Goal: Information Seeking & Learning: Find specific fact

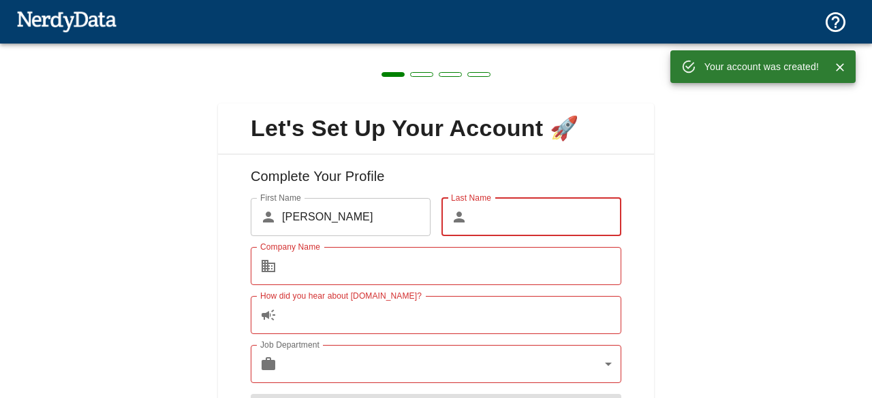
scroll to position [80, 0]
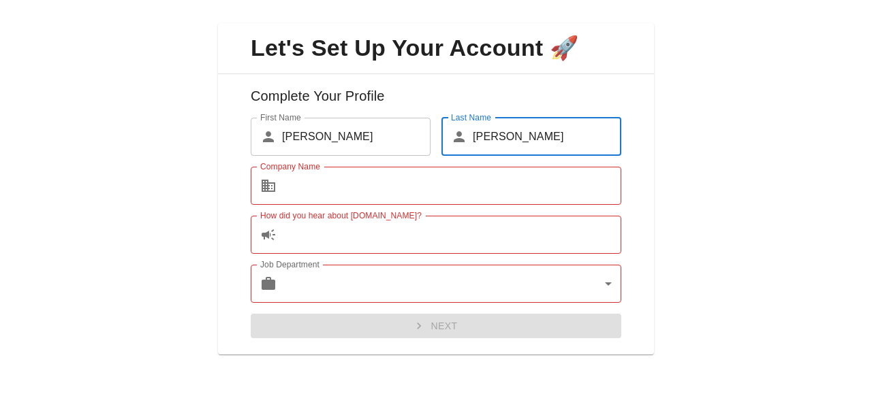
type input "[PERSON_NAME]"
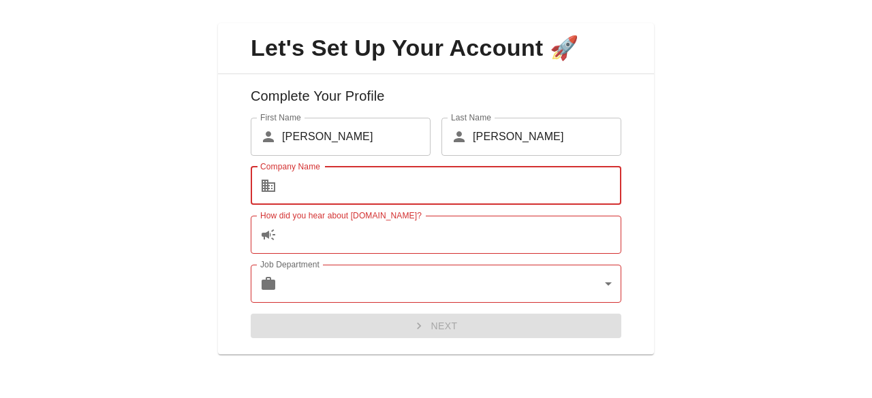
click at [365, 174] on input "Company Name" at bounding box center [451, 186] width 339 height 38
paste input "[DOMAIN_NAME]"
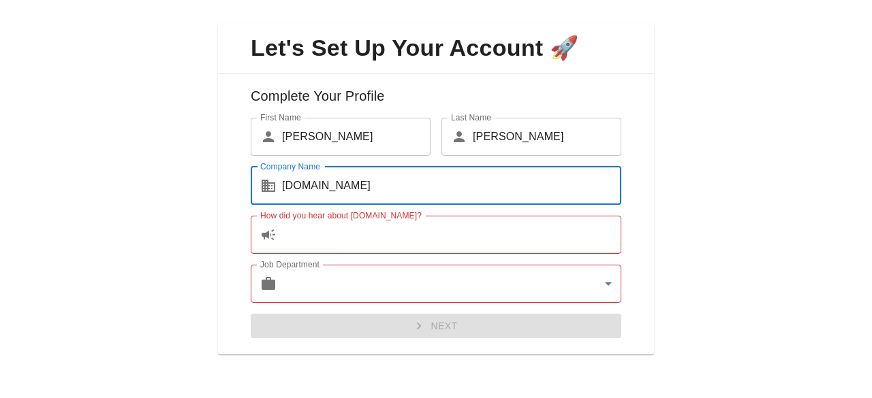
type input "[DOMAIN_NAME]"
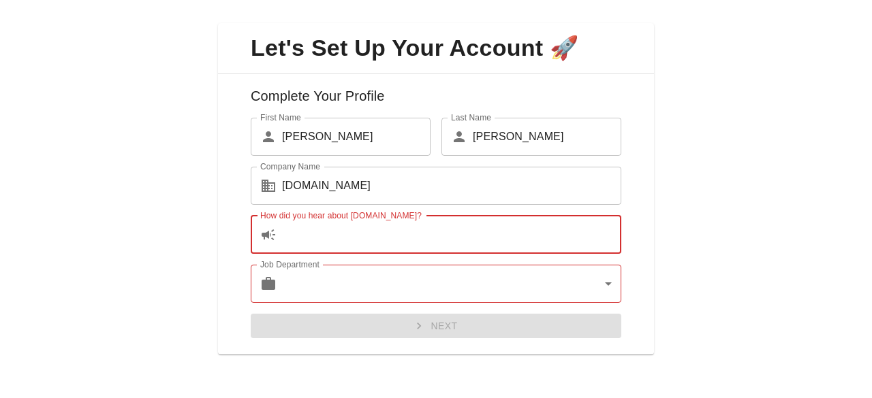
click at [349, 236] on input "How did you hear about [DOMAIN_NAME]?" at bounding box center [451, 235] width 339 height 38
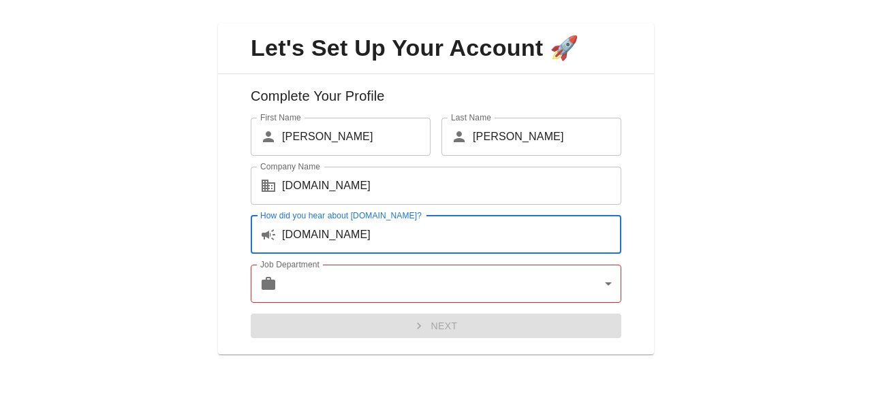
type input "[DOMAIN_NAME]"
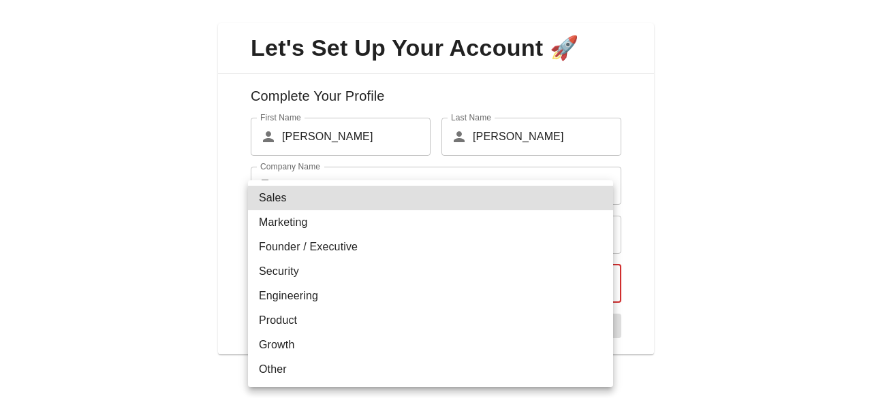
click at [428, 48] on body "Technologies Domains Pricing Products Create a Report Create a list of websites…" at bounding box center [436, 24] width 872 height 48
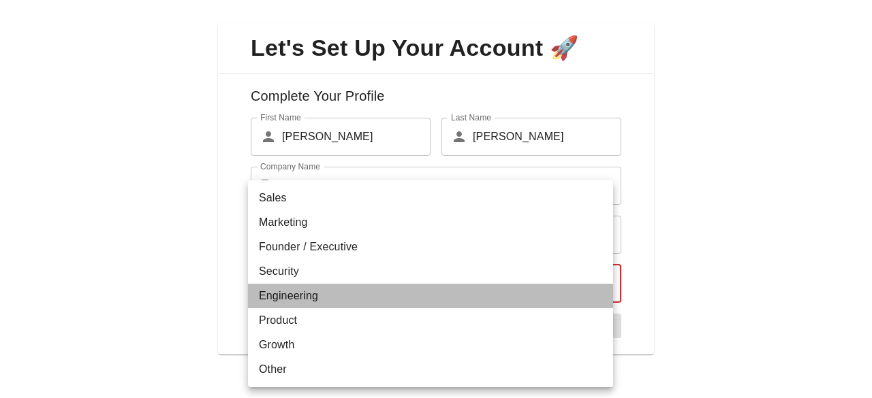
click at [304, 292] on li "Engineering" at bounding box center [430, 296] width 365 height 25
type input "engineering"
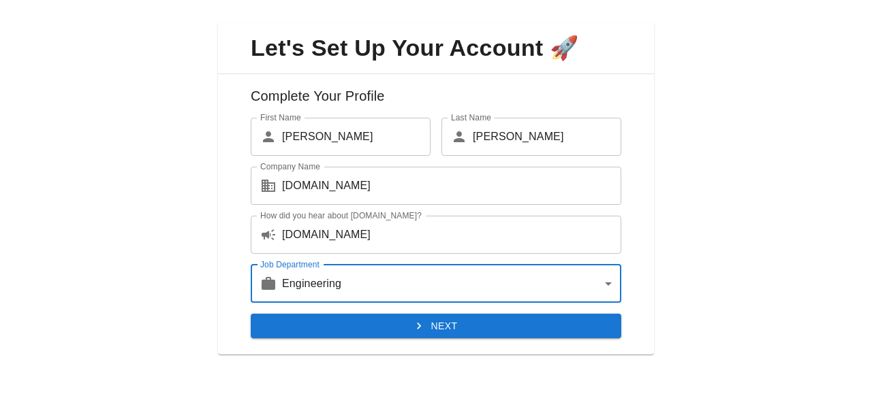
click at [398, 327] on button "Next" at bounding box center [436, 326] width 370 height 25
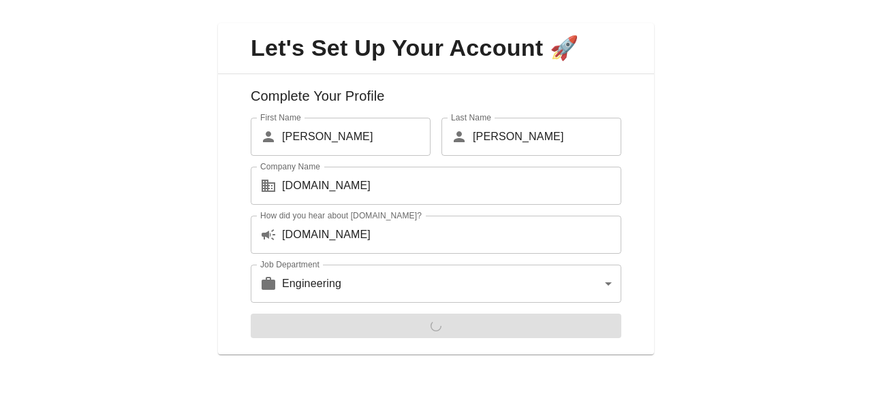
scroll to position [0, 0]
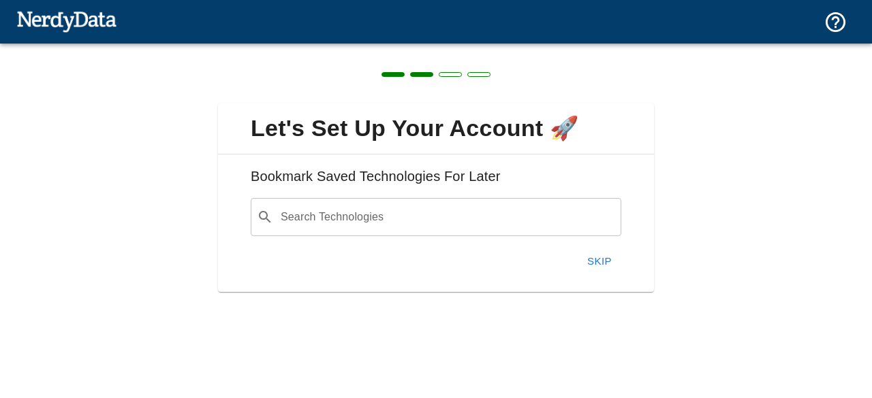
click at [365, 219] on input "Search Technologies" at bounding box center [447, 217] width 336 height 26
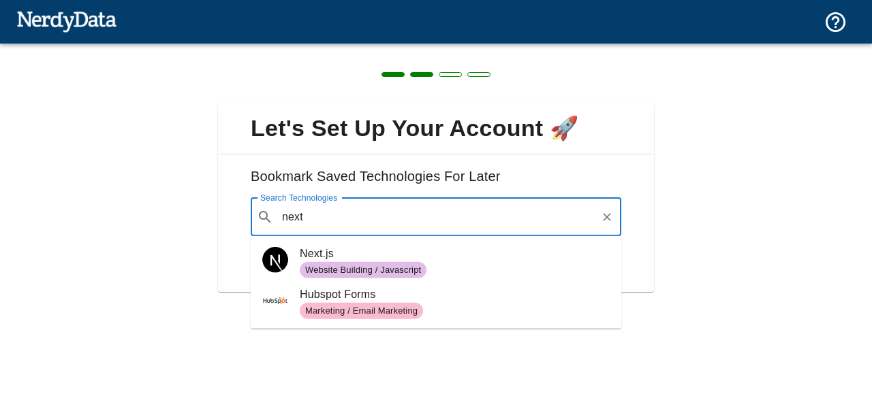
click at [365, 267] on span "Website Building / Javascript" at bounding box center [363, 270] width 127 height 13
type input "next"
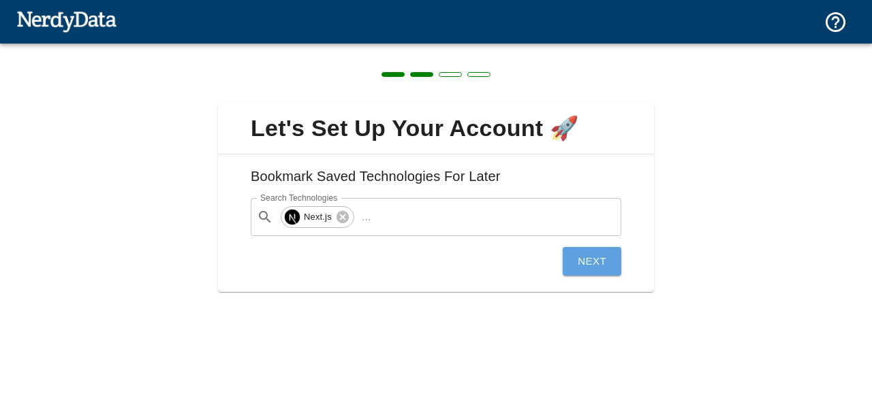
click at [584, 258] on button "Next" at bounding box center [591, 261] width 59 height 29
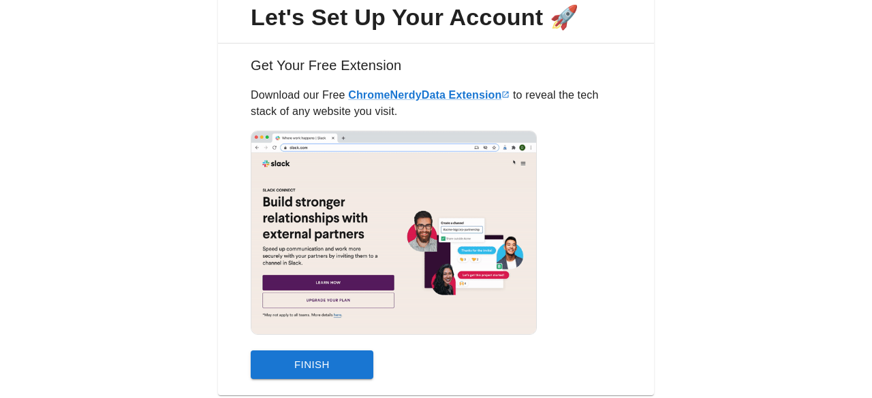
scroll to position [151, 0]
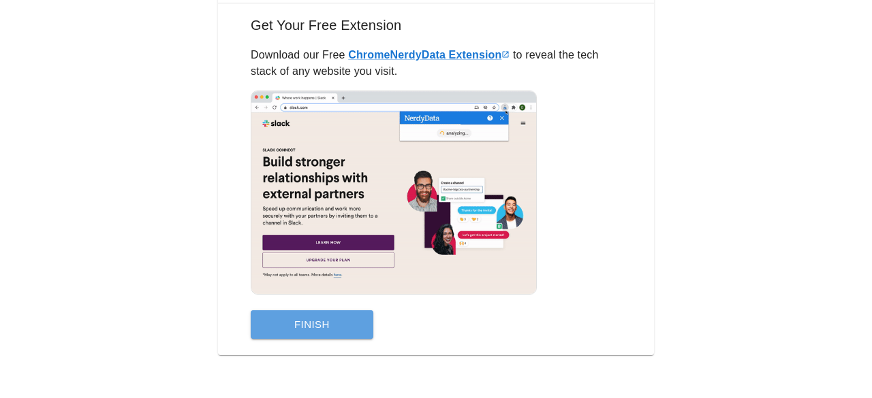
click at [309, 326] on button "Finish" at bounding box center [312, 325] width 123 height 29
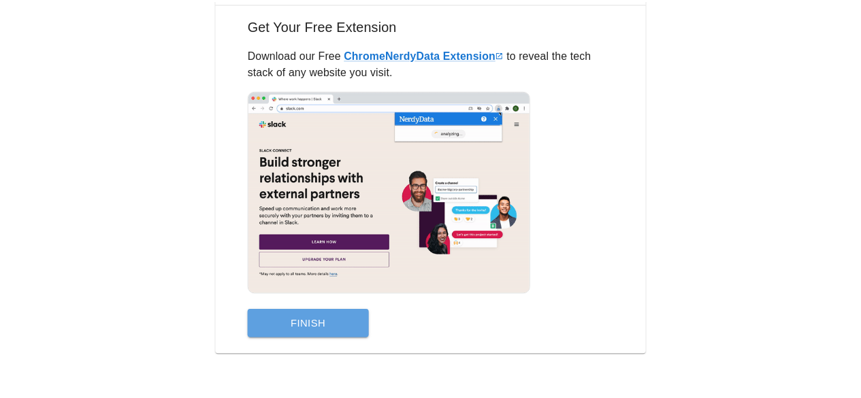
scroll to position [0, 0]
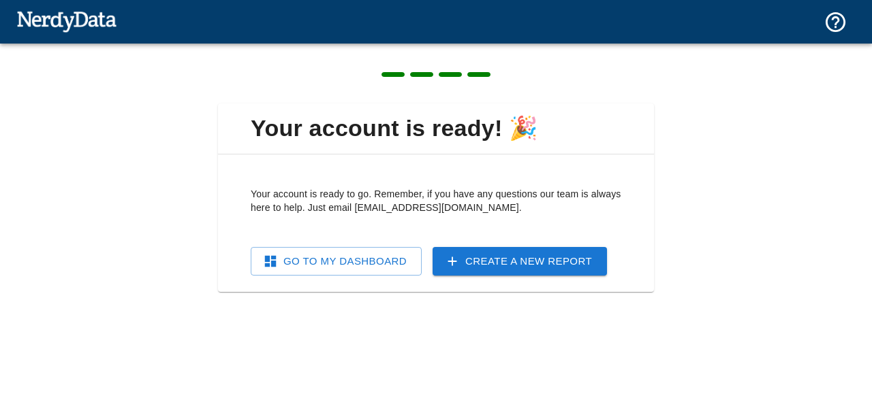
click at [289, 261] on link "Go To My Dashboard" at bounding box center [336, 261] width 171 height 29
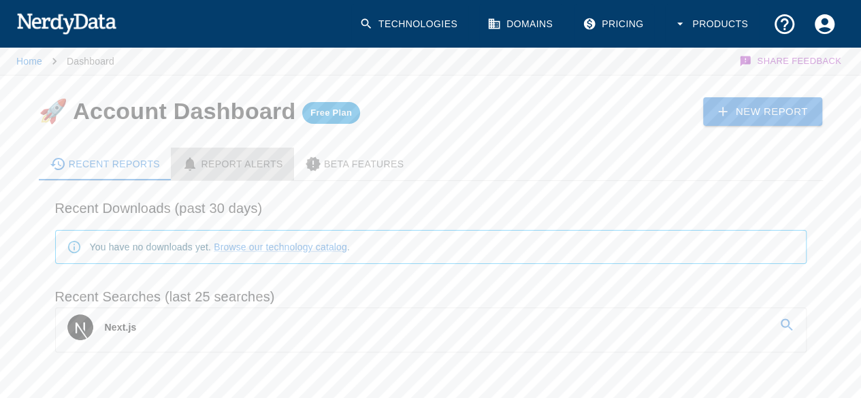
click at [245, 167] on div "Report Alerts" at bounding box center [232, 164] width 101 height 16
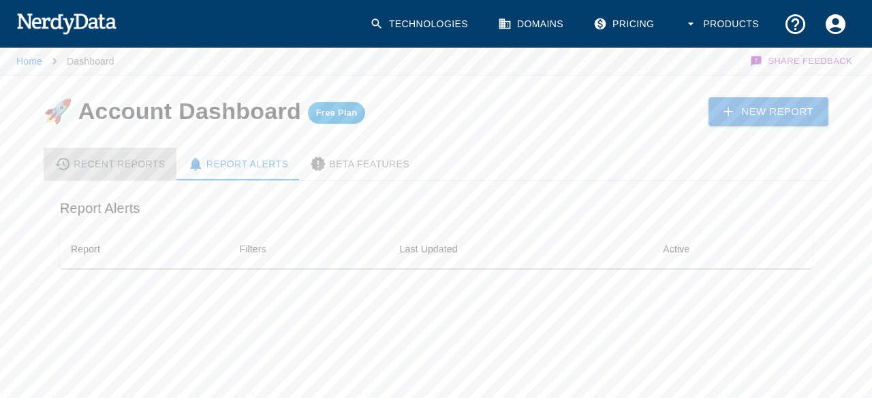
click at [127, 158] on div "Recent Reports" at bounding box center [109, 164] width 111 height 16
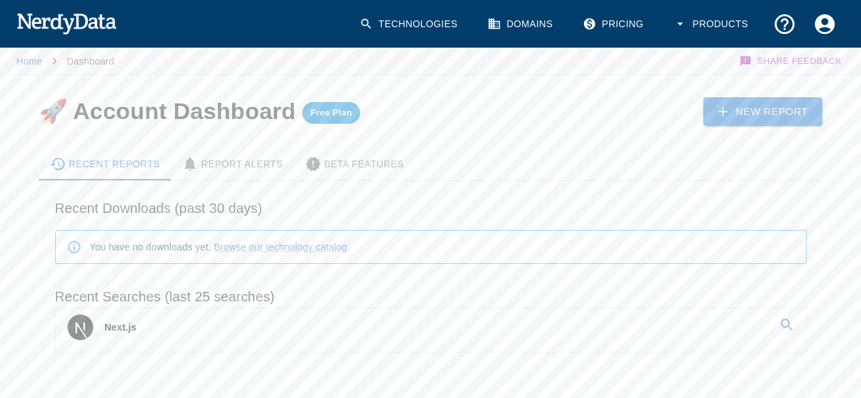
click at [788, 327] on icon at bounding box center [787, 325] width 16 height 16
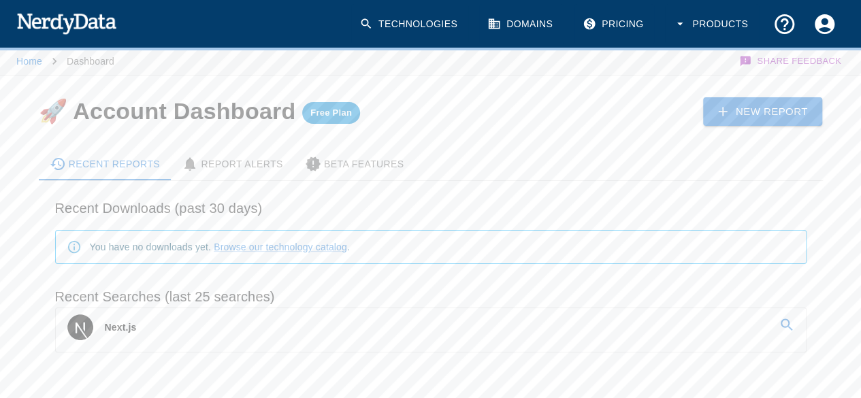
click at [105, 244] on div "You have no downloads yet. Browse our technology catalog ." at bounding box center [220, 247] width 260 height 25
click at [126, 245] on div "You have no downloads yet. Browse our technology catalog ." at bounding box center [220, 247] width 260 height 25
click at [129, 245] on div "You have no downloads yet. Browse our technology catalog ." at bounding box center [220, 247] width 260 height 25
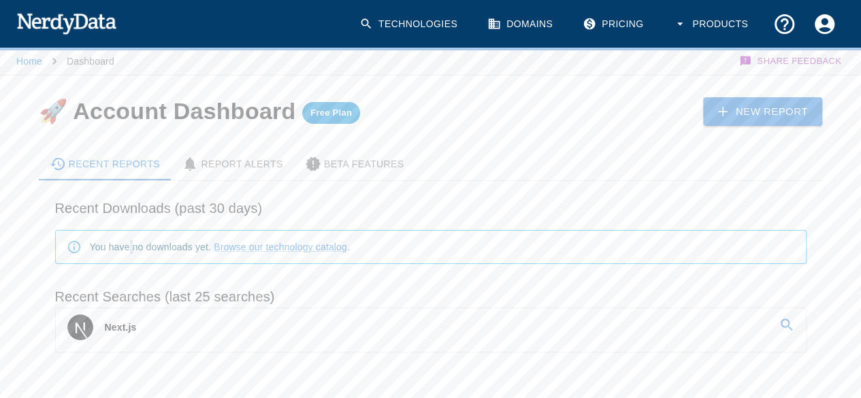
click at [129, 245] on div "You have no downloads yet. Browse our technology catalog ." at bounding box center [220, 247] width 260 height 25
click at [143, 247] on div "You have no downloads yet. Browse our technology catalog ." at bounding box center [220, 247] width 260 height 25
click at [189, 249] on div "You have no downloads yet. Browse our technology catalog ." at bounding box center [220, 247] width 260 height 25
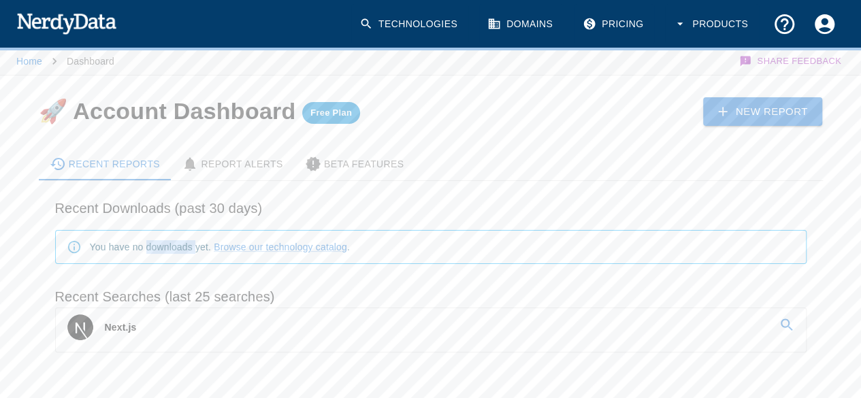
click at [191, 249] on div "You have no downloads yet. Browse our technology catalog ." at bounding box center [220, 247] width 260 height 25
click at [208, 248] on div "You have no downloads yet. Browse our technology catalog ." at bounding box center [220, 247] width 260 height 25
click at [178, 247] on div "You have no downloads yet. Browse our technology catalog ." at bounding box center [220, 247] width 260 height 25
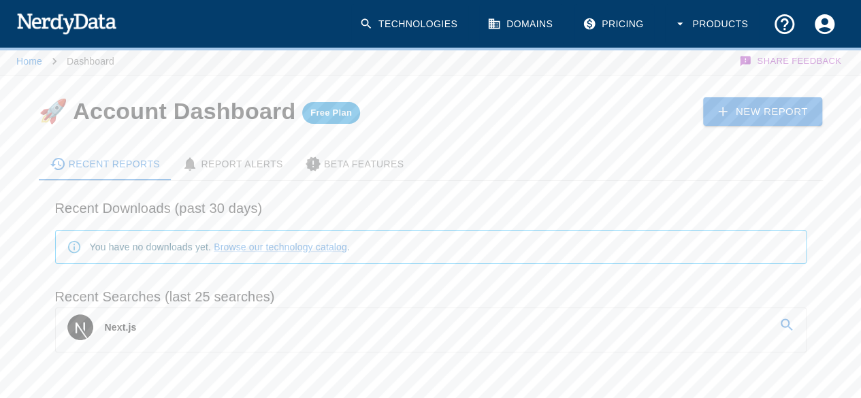
click at [107, 249] on div "You have no downloads yet. Browse our technology catalog ." at bounding box center [220, 247] width 260 height 25
click at [104, 247] on div "You have no downloads yet. Browse our technology catalog ." at bounding box center [220, 247] width 260 height 25
click at [128, 247] on div "You have no downloads yet. Browse our technology catalog ." at bounding box center [220, 247] width 260 height 25
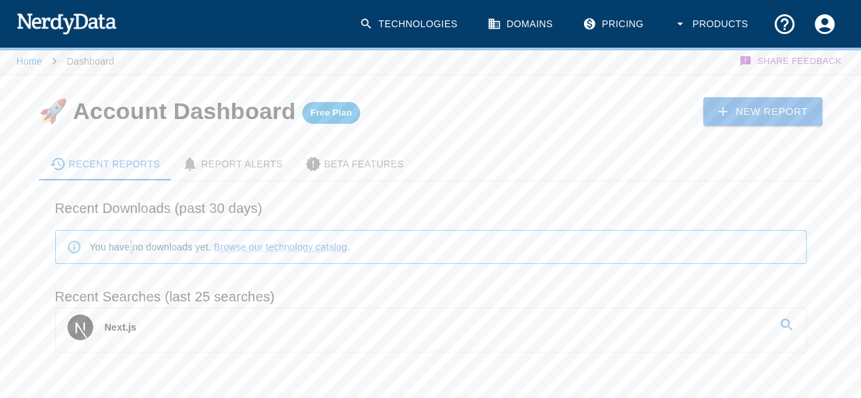
click at [128, 247] on div "You have no downloads yet. Browse our technology catalog ." at bounding box center [220, 247] width 260 height 25
click at [64, 22] on img at bounding box center [66, 23] width 100 height 27
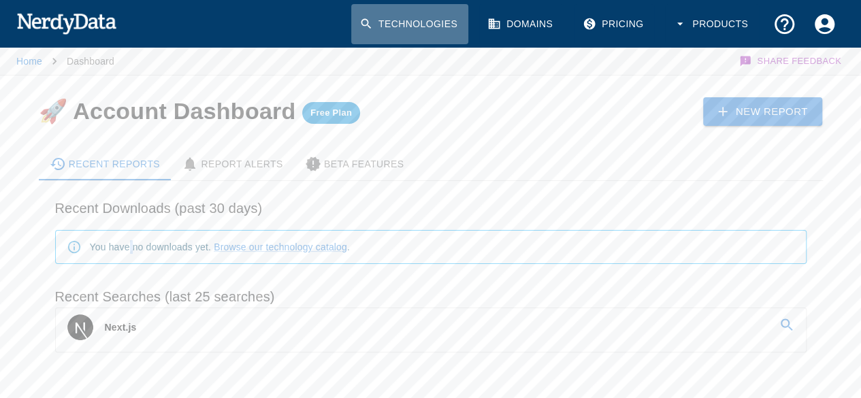
click at [365, 22] on icon at bounding box center [367, 24] width 14 height 14
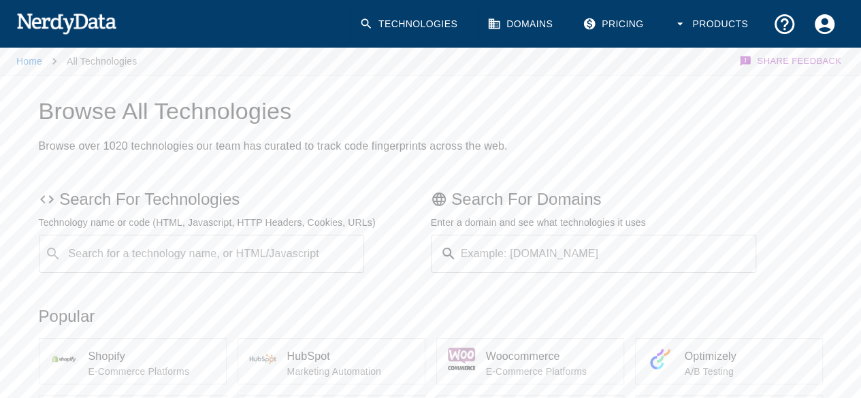
click at [486, 256] on input "Example: [DOMAIN_NAME]" at bounding box center [609, 254] width 295 height 38
paste input "[URL][DOMAIN_NAME]"
type input "[URL][DOMAIN_NAME]"
click at [678, 244] on button "Submit" at bounding box center [712, 254] width 69 height 21
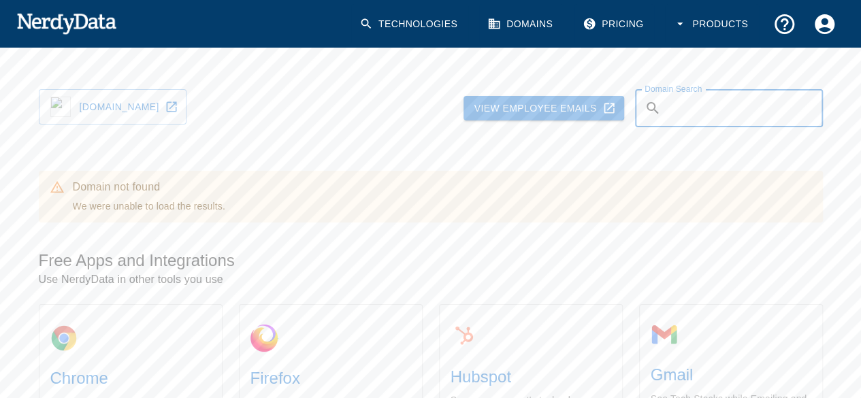
click at [699, 110] on input "Domain Search" at bounding box center [745, 108] width 157 height 38
paste input "[URL][DOMAIN_NAME]"
type input "[URL][DOMAIN_NAME]"
click at [772, 108] on button "Submit" at bounding box center [783, 108] width 59 height 21
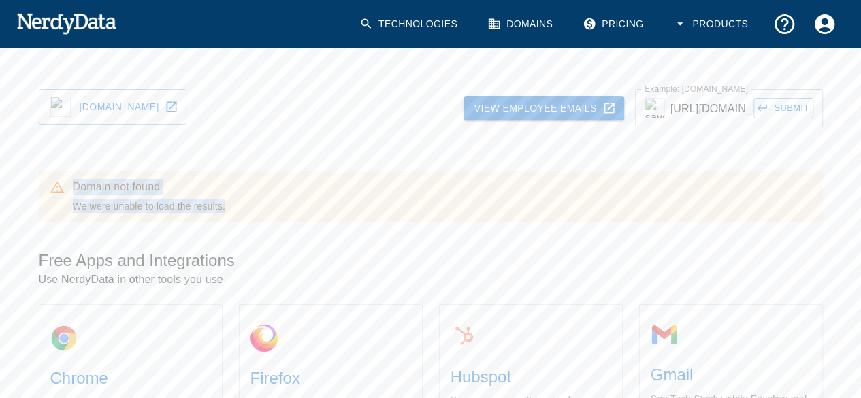
drag, startPoint x: 225, startPoint y: 207, endPoint x: 69, endPoint y: 179, distance: 157.7
click at [69, 179] on div "Domain not found We were unable to load the results." at bounding box center [431, 197] width 784 height 52
click at [69, 177] on div "Domain not found We were unable to load the results." at bounding box center [431, 197] width 784 height 52
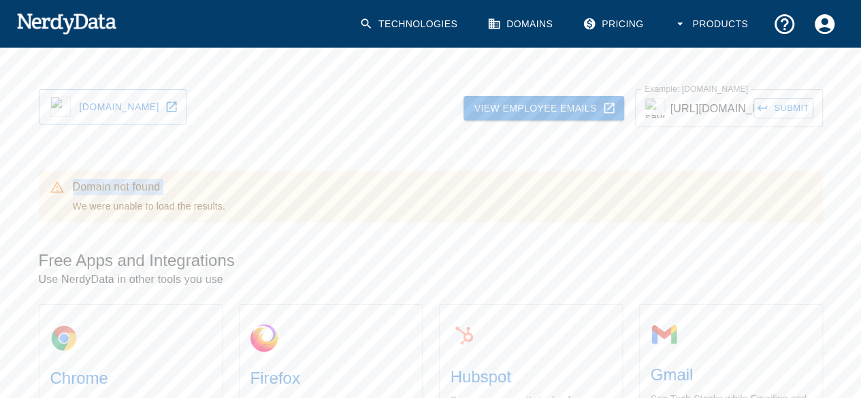
click at [75, 208] on div "Domain not found We were unable to load the results." at bounding box center [149, 197] width 153 height 44
click at [84, 206] on div "Domain not found We were unable to load the results." at bounding box center [149, 197] width 153 height 44
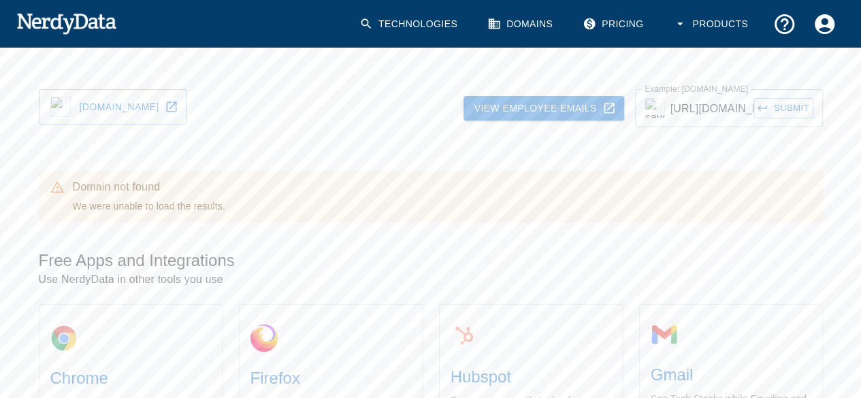
click at [110, 208] on div "Domain not found We were unable to load the results." at bounding box center [149, 197] width 153 height 44
click at [144, 205] on div "Domain not found We were unable to load the results." at bounding box center [149, 197] width 153 height 44
click at [157, 205] on div "Domain not found We were unable to load the results." at bounding box center [149, 197] width 153 height 44
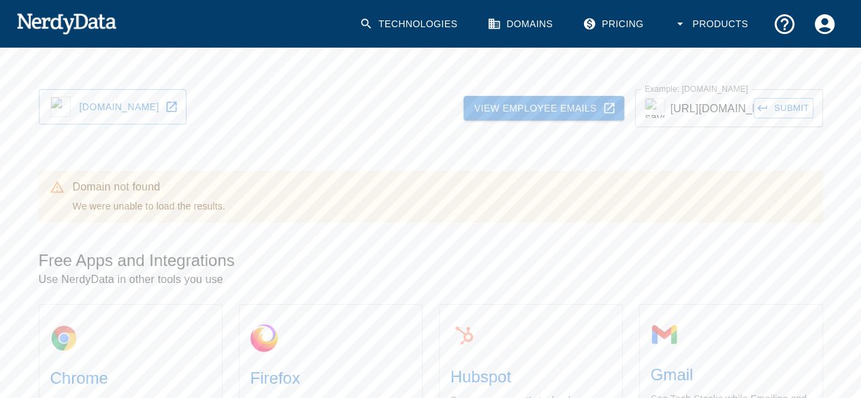
click at [154, 205] on div "Domain not found We were unable to load the results." at bounding box center [149, 197] width 153 height 44
click at [176, 204] on div "Domain not found We were unable to load the results." at bounding box center [149, 197] width 153 height 44
click at [174, 205] on div "Domain not found We were unable to load the results." at bounding box center [149, 197] width 153 height 44
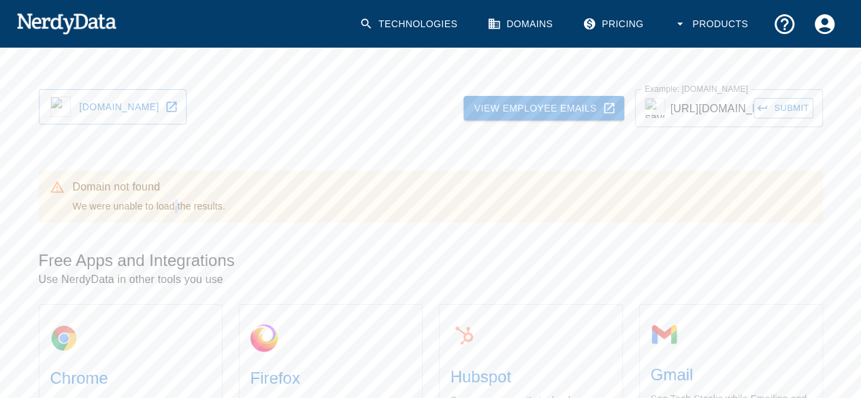
click at [174, 205] on div "Domain not found We were unable to load the results." at bounding box center [149, 197] width 153 height 44
click at [187, 205] on div "Domain not found We were unable to load the results." at bounding box center [149, 197] width 153 height 44
click at [197, 206] on div "Domain not found We were unable to load the results." at bounding box center [149, 197] width 153 height 44
click at [193, 206] on div "Domain not found We were unable to load the results." at bounding box center [149, 197] width 153 height 44
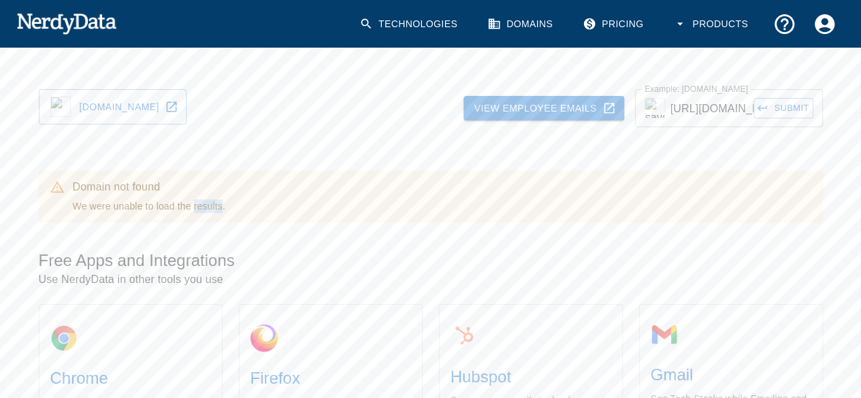
click at [193, 206] on div "Domain not found We were unable to load the results." at bounding box center [149, 197] width 153 height 44
click at [189, 206] on div "Domain not found We were unable to load the results." at bounding box center [149, 197] width 153 height 44
click at [174, 204] on div "Domain not found We were unable to load the results." at bounding box center [149, 197] width 153 height 44
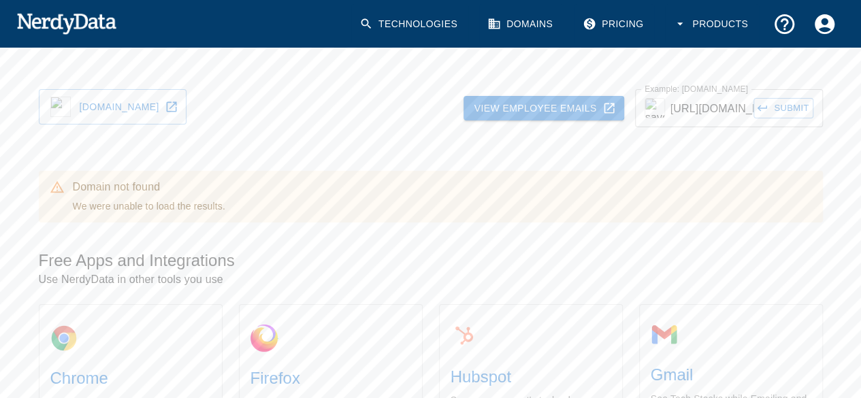
click at [155, 205] on div "Domain not found We were unable to load the results." at bounding box center [149, 197] width 153 height 44
click at [153, 205] on div "Domain not found We were unable to load the results." at bounding box center [149, 197] width 153 height 44
click at [143, 204] on div "Domain not found We were unable to load the results." at bounding box center [149, 197] width 153 height 44
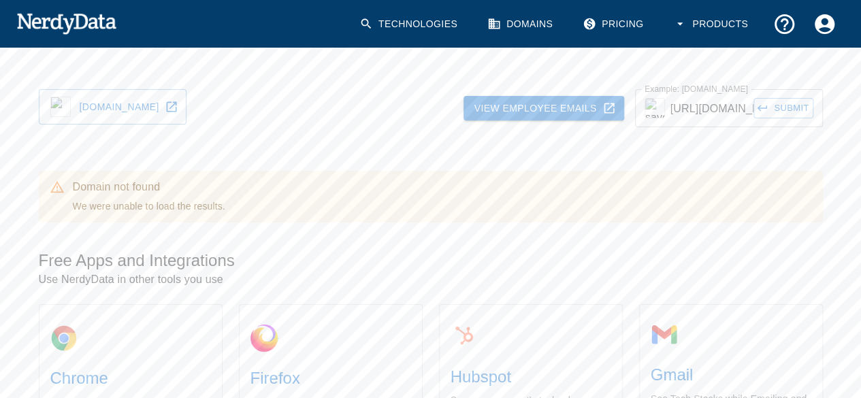
click at [110, 206] on div "Domain not found We were unable to load the results." at bounding box center [149, 197] width 153 height 44
click at [82, 207] on div "Domain not found We were unable to load the results." at bounding box center [149, 197] width 153 height 44
click at [84, 206] on div "Domain not found We were unable to load the results." at bounding box center [149, 197] width 153 height 44
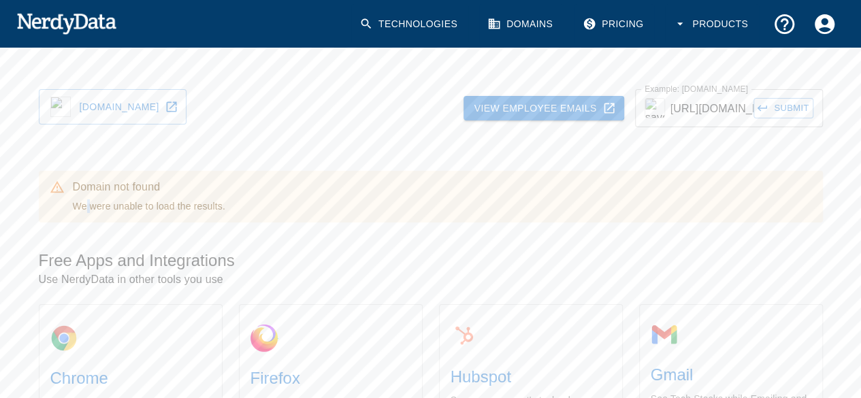
click at [84, 206] on div "Domain not found We were unable to load the results." at bounding box center [149, 197] width 153 height 44
click at [110, 204] on div "Domain not found We were unable to load the results." at bounding box center [149, 197] width 153 height 44
click at [139, 205] on div "Domain not found We were unable to load the results." at bounding box center [149, 197] width 153 height 44
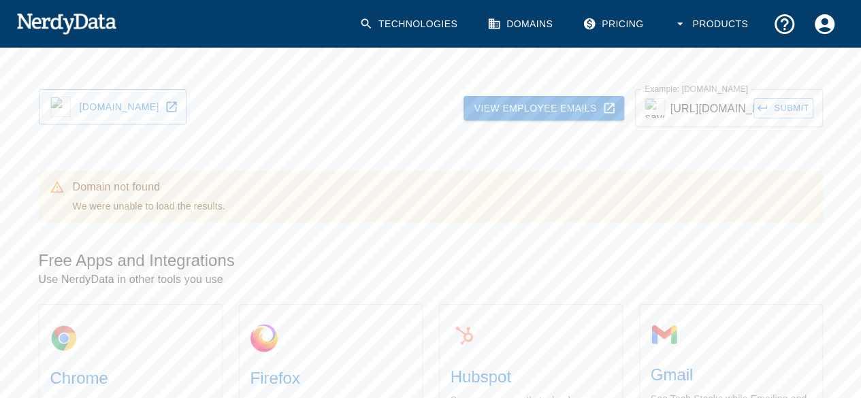
click at [154, 206] on div "Domain not found We were unable to load the results." at bounding box center [149, 197] width 153 height 44
click at [174, 206] on div "Domain not found We were unable to load the results." at bounding box center [149, 197] width 153 height 44
click at [188, 208] on div "Domain not found We were unable to load the results." at bounding box center [149, 197] width 153 height 44
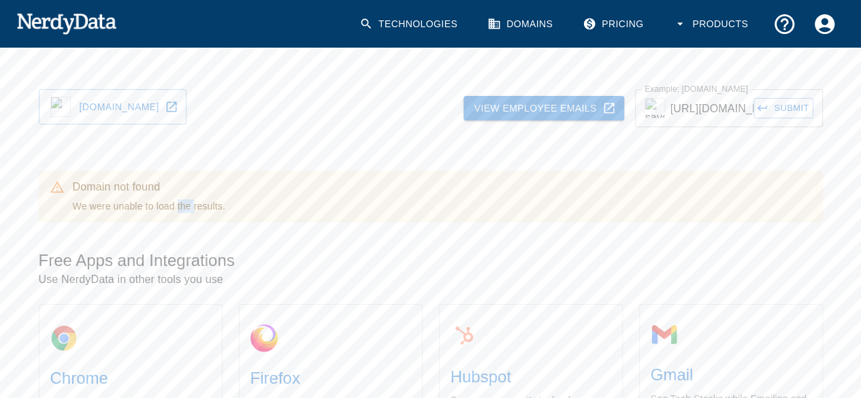
click at [188, 208] on div "Domain not found We were unable to load the results." at bounding box center [149, 197] width 153 height 44
click at [195, 209] on div "Domain not found We were unable to load the results." at bounding box center [149, 197] width 153 height 44
click at [166, 205] on div "Domain not found We were unable to load the results." at bounding box center [149, 197] width 153 height 44
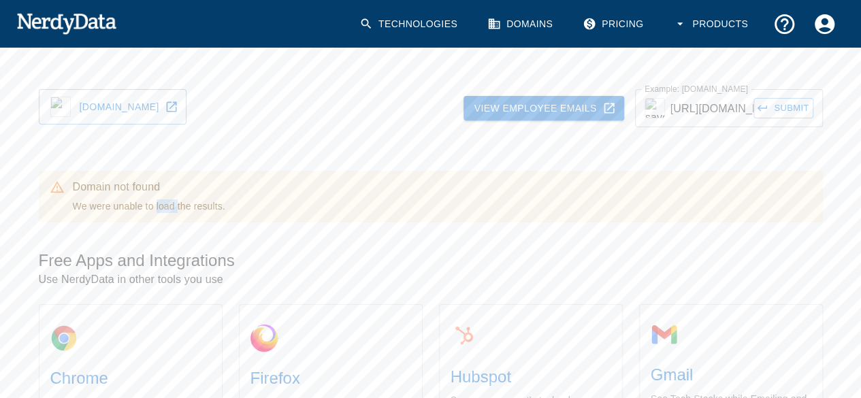
click at [166, 205] on div "Domain not found We were unable to load the results." at bounding box center [149, 197] width 153 height 44
click at [174, 205] on div "Domain not found We were unable to load the results." at bounding box center [149, 197] width 153 height 44
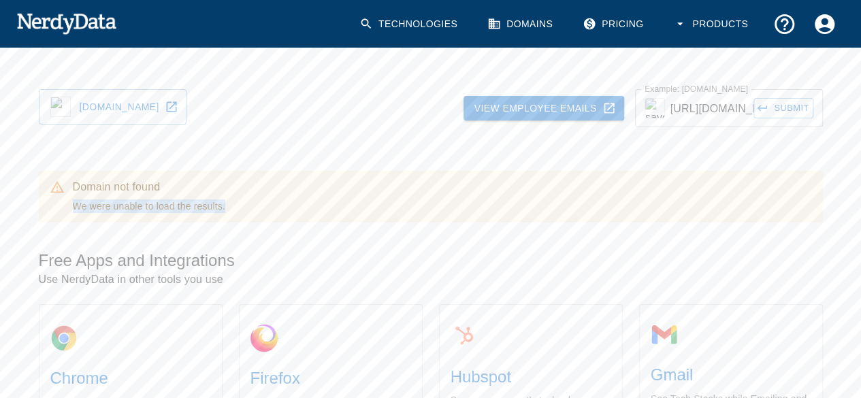
click at [189, 206] on div "Domain not found We were unable to load the results." at bounding box center [149, 197] width 153 height 44
